Goal: Task Accomplishment & Management: Use online tool/utility

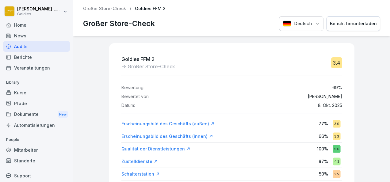
click at [28, 47] on div "Audits" at bounding box center [36, 46] width 67 height 11
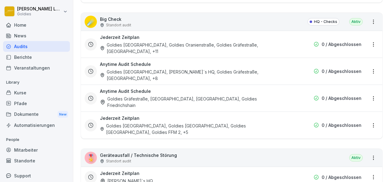
scroll to position [926, 0]
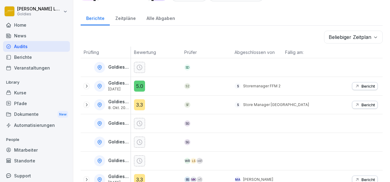
scroll to position [73, 0]
click at [361, 104] on p "Bericht" at bounding box center [367, 104] width 13 height 5
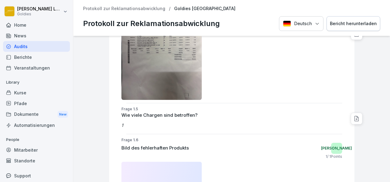
scroll to position [452, 0]
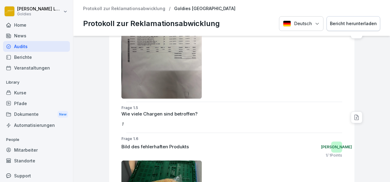
drag, startPoint x: 172, startPoint y: 82, endPoint x: 146, endPoint y: 74, distance: 27.2
click at [146, 74] on img at bounding box center [161, 44] width 81 height 107
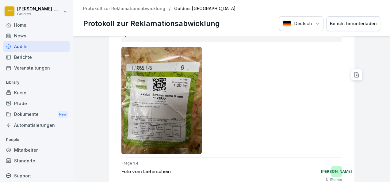
scroll to position [257, 0]
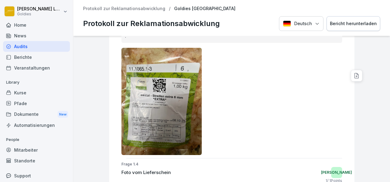
click at [350, 77] on div at bounding box center [356, 76] width 12 height 12
click at [184, 98] on img at bounding box center [161, 101] width 81 height 107
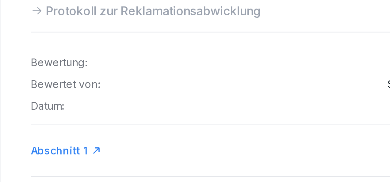
scroll to position [7, 0]
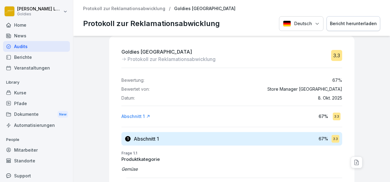
click at [186, 84] on div "Bewertung: 67 % Bewertet von: Store Manager Frankfurt Datum: 8. Okt. 2025" at bounding box center [231, 87] width 221 height 28
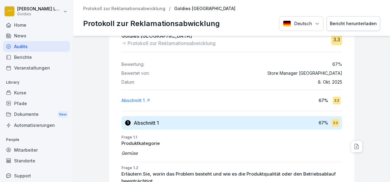
scroll to position [23, 0]
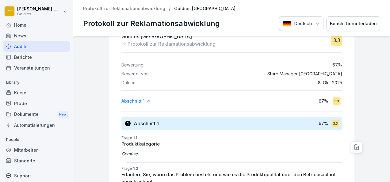
click at [349, 25] on div "Bericht herunterladen" at bounding box center [353, 23] width 47 height 7
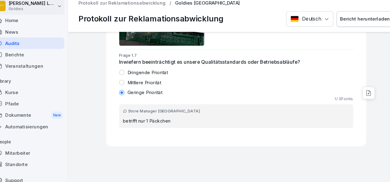
scroll to position [671, 0]
